Goal: Navigation & Orientation: Find specific page/section

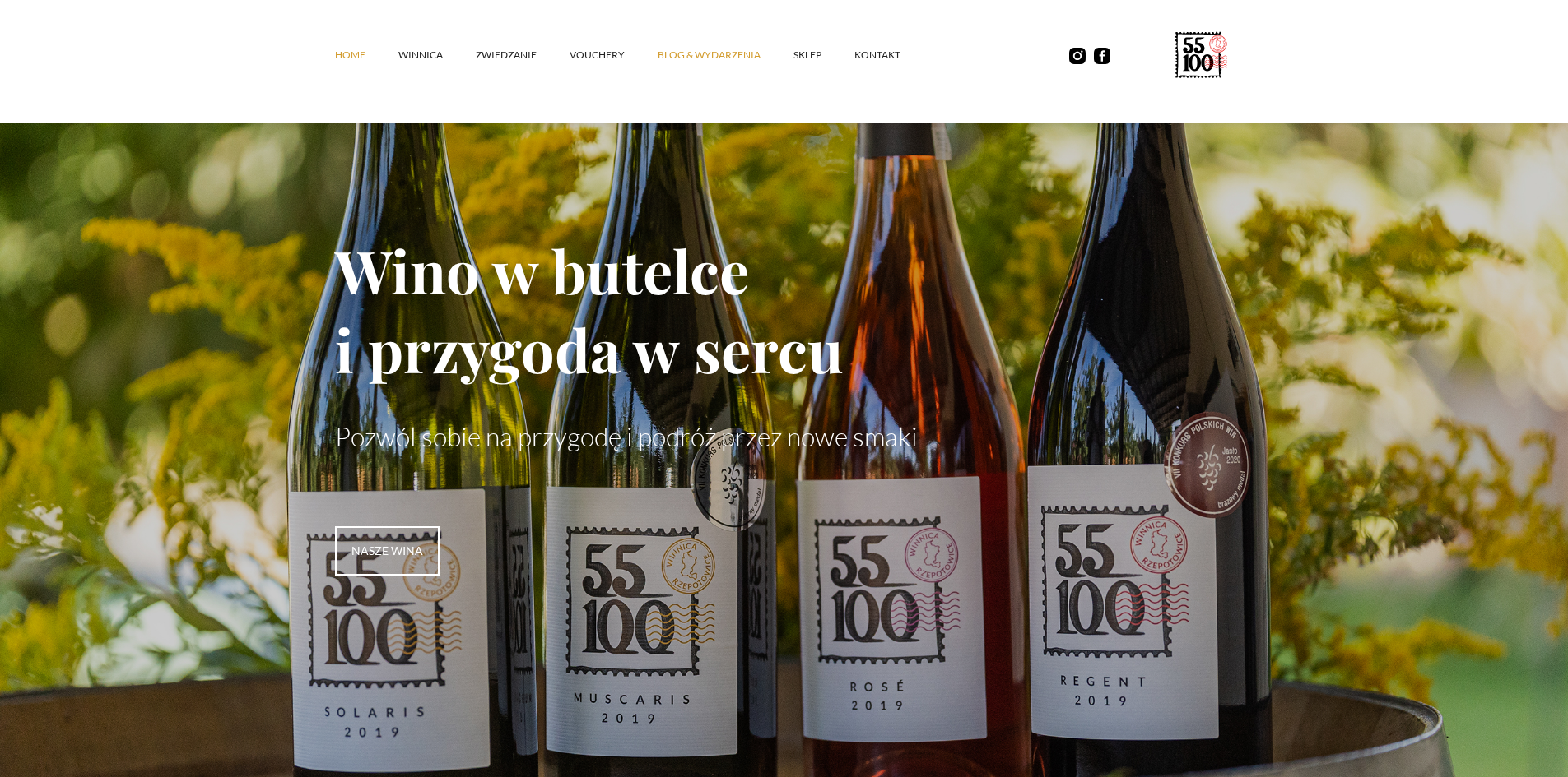
click at [737, 53] on link "Blog & Wydarzenia" at bounding box center [725, 55] width 136 height 49
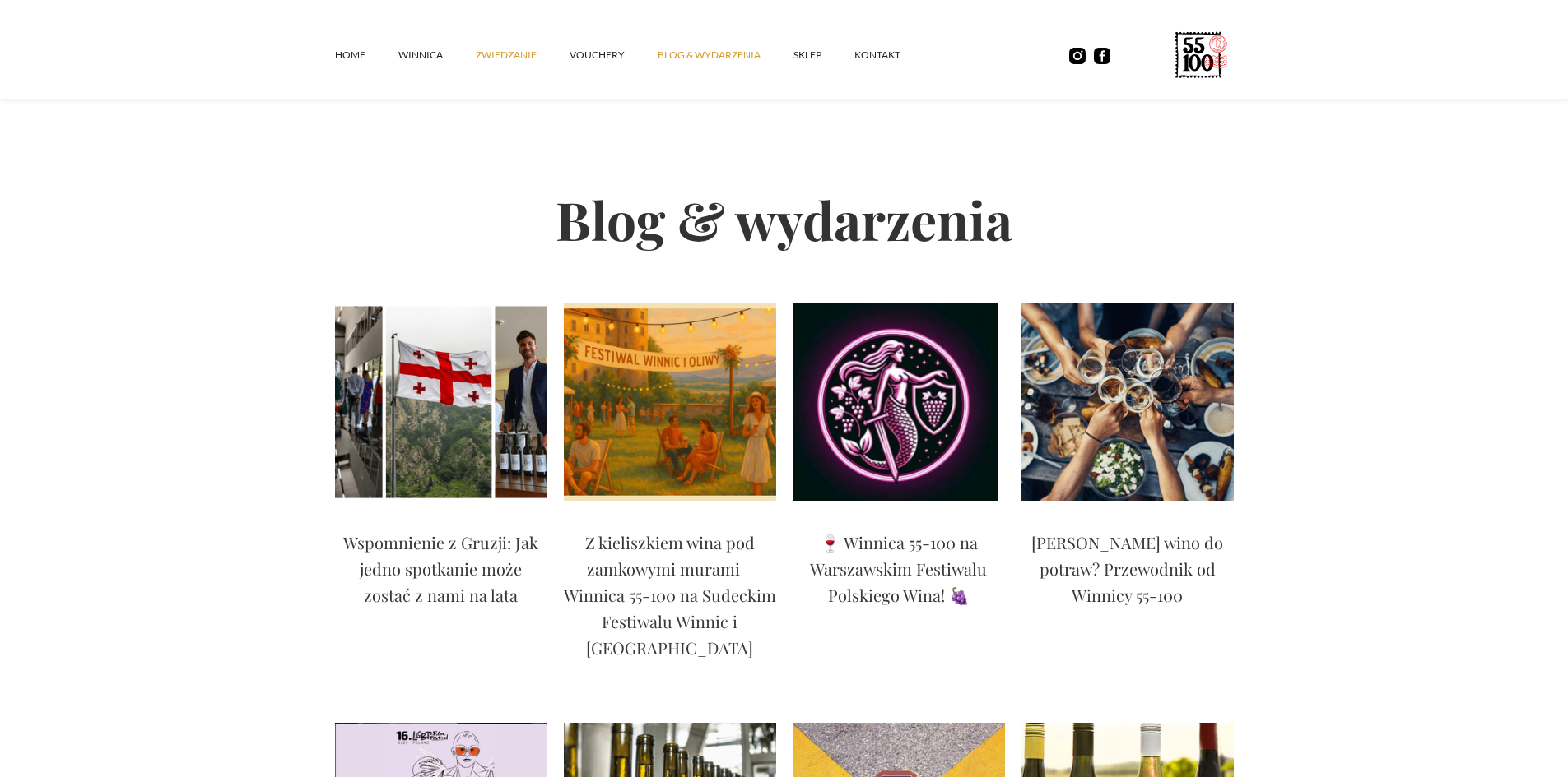
click at [490, 60] on link "ZWIEDZANIE" at bounding box center [522, 55] width 94 height 49
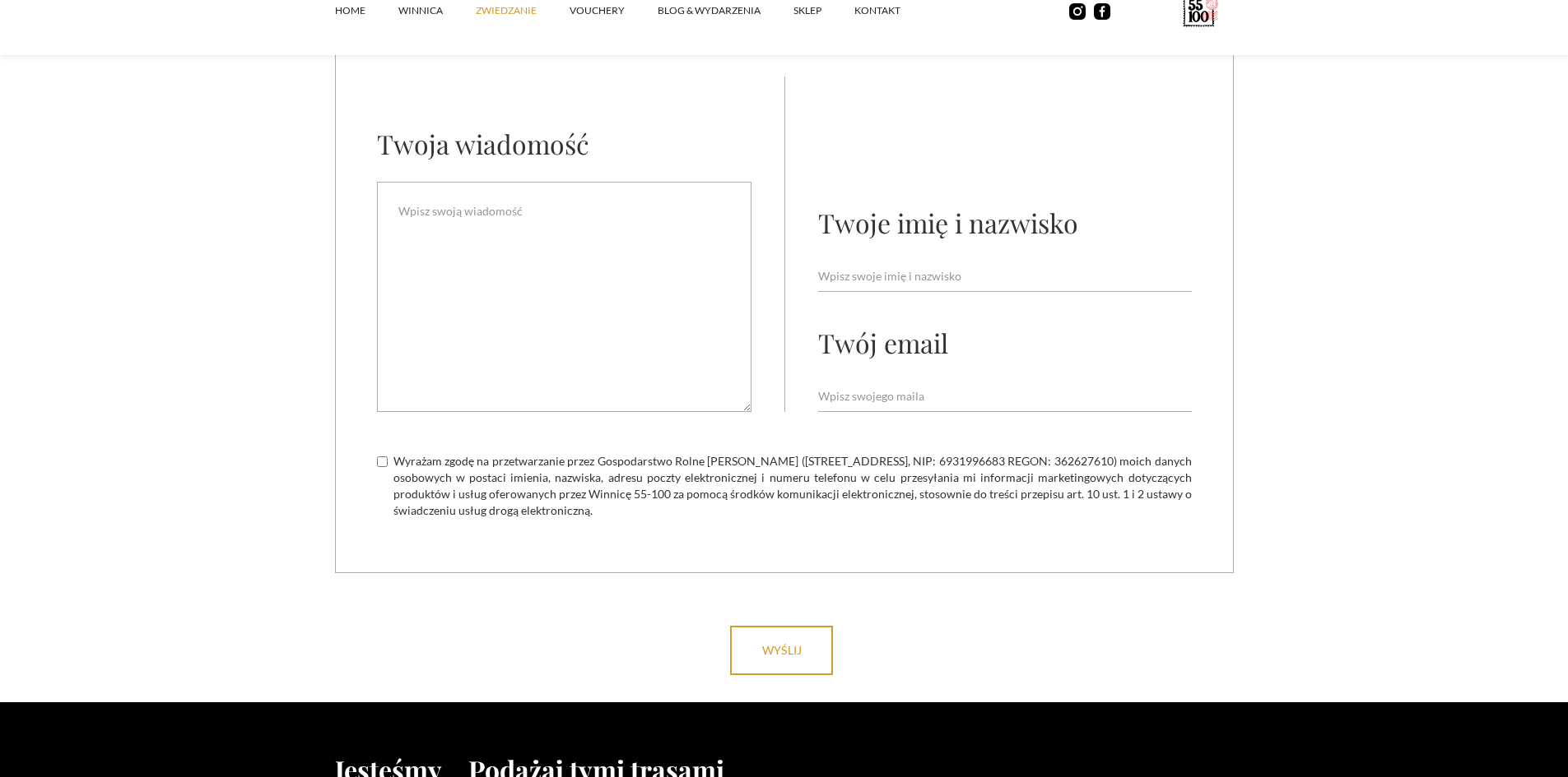
scroll to position [5124, 0]
